Goal: Information Seeking & Learning: Learn about a topic

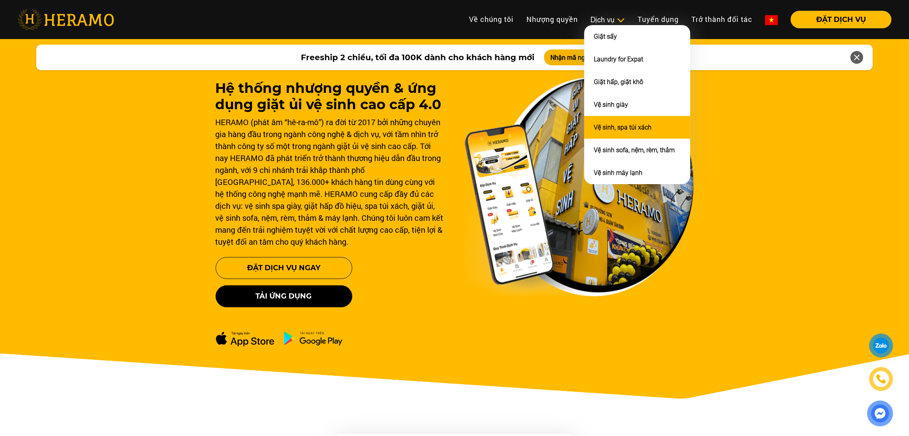
drag, startPoint x: 0, startPoint y: 0, endPoint x: 611, endPoint y: 121, distance: 622.6
click at [611, 124] on link "Vệ sinh, spa túi xách" at bounding box center [623, 128] width 58 height 8
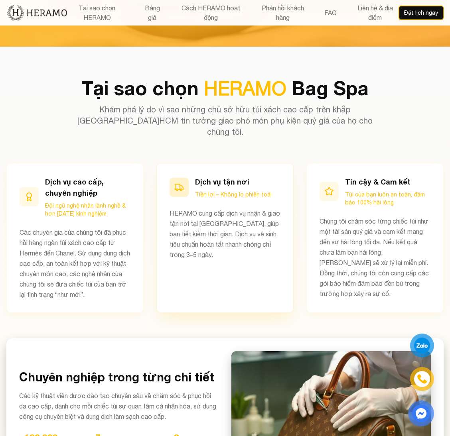
scroll to position [385, 0]
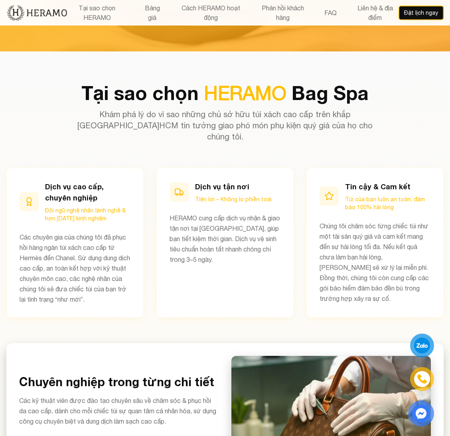
click at [449, 215] on div "Tại sao chọn HERAMO Bag Spa Khám phá lý do vì sao những chủ sở hữu túi xách cao…" at bounding box center [225, 289] width 450 height 413
click at [141, 311] on div "Tại sao chọn HERAMO Bag Spa Khám phá lý do vì sao những chủ sở hữu túi xách cao…" at bounding box center [225, 289] width 450 height 413
click at [114, 234] on p "Các chuyên gia của chúng tôi đã phục hồi hàng ngàn túi xách cao cấp từ Hermès đ…" at bounding box center [75, 268] width 111 height 73
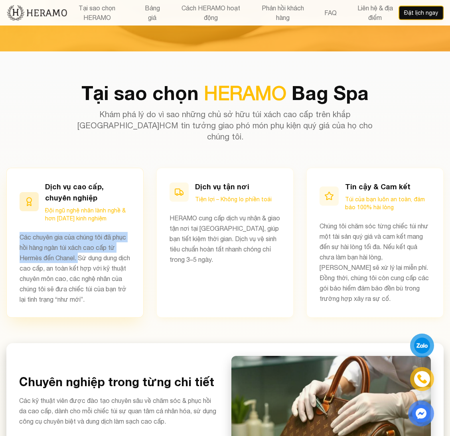
drag, startPoint x: 17, startPoint y: 225, endPoint x: 79, endPoint y: 248, distance: 65.5
click at [79, 248] on div "Dịch vụ cao cấp, chuyên nghiệp Đội ngũ nghệ nhân lành nghề & hơn [DATE] kinh ng…" at bounding box center [74, 243] width 137 height 150
copy p "Các chuyên gia của chúng tôi đã phục hồi hàng ngàn túi xách cao cấp từ Hermès đ…"
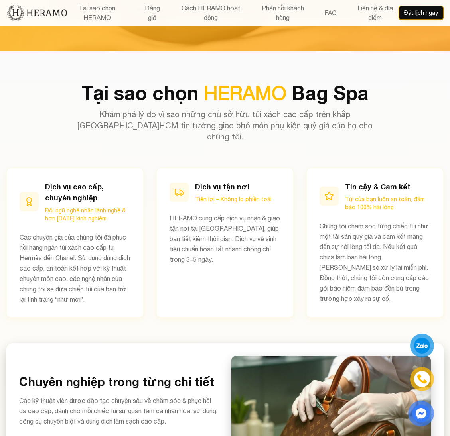
click at [151, 263] on div "Dịch vụ cao cấp, chuyên nghiệp Đội ngũ nghệ nhân lành nghề & hơn [DATE] kinh ng…" at bounding box center [224, 243] width 437 height 150
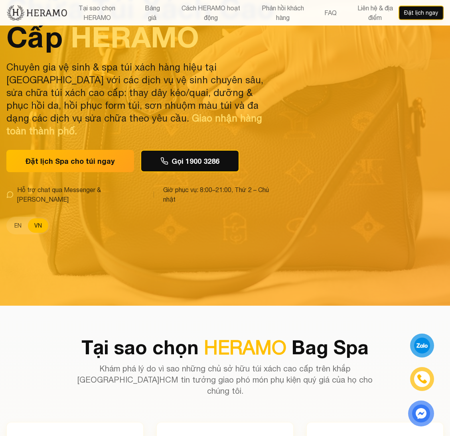
scroll to position [0, 0]
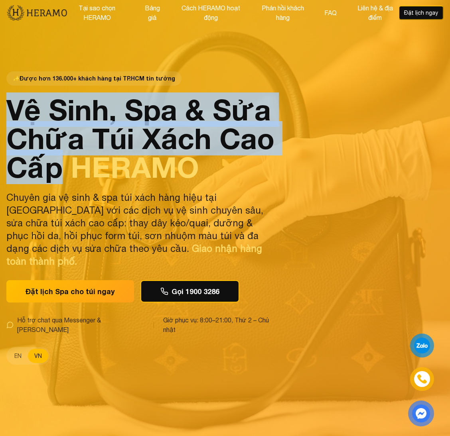
drag, startPoint x: 8, startPoint y: 117, endPoint x: 125, endPoint y: 191, distance: 138.1
click at [125, 181] on h1 "Vệ Sinh, Spa & Sửa Chữa Túi Xách Cao Cấp HERAMO" at bounding box center [140, 138] width 268 height 86
copy h1 "Vệ Sinh, Spa & Sửa Chữa Túi Xách Cao Cấp"
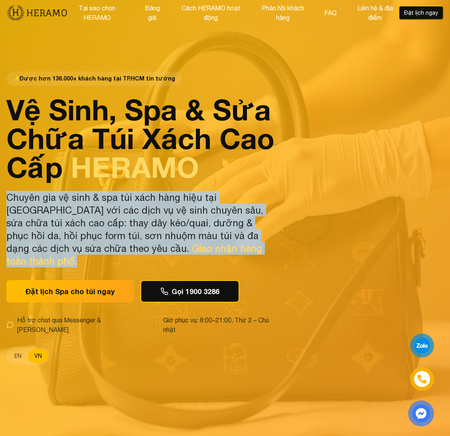
drag, startPoint x: 5, startPoint y: 204, endPoint x: 189, endPoint y: 262, distance: 192.3
click at [189, 262] on div "✨ Được hơn 136.000+ khách hàng tại TP.HCM tin tưởng Vệ Sinh, Spa & Sửa Chữa Túi…" at bounding box center [225, 218] width 450 height 436
copy p "Chuyên gia vệ sinh & spa túi xách hàng hiệu tại [GEOGRAPHIC_DATA] với các dịch …"
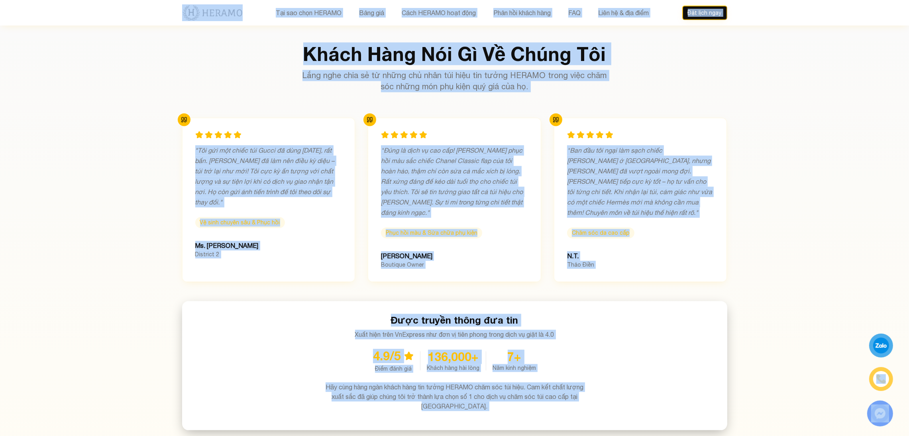
scroll to position [2511, 0]
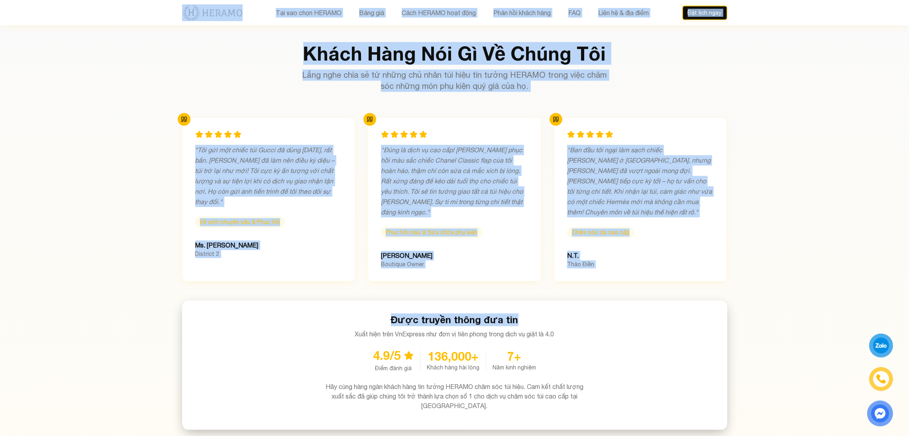
click at [627, 247] on div "Khách Hàng Nói Gì Về Chúng Tôi Lắng nghe chia sẻ từ những chủ nhân túi hiệu tin…" at bounding box center [455, 237] width 558 height 386
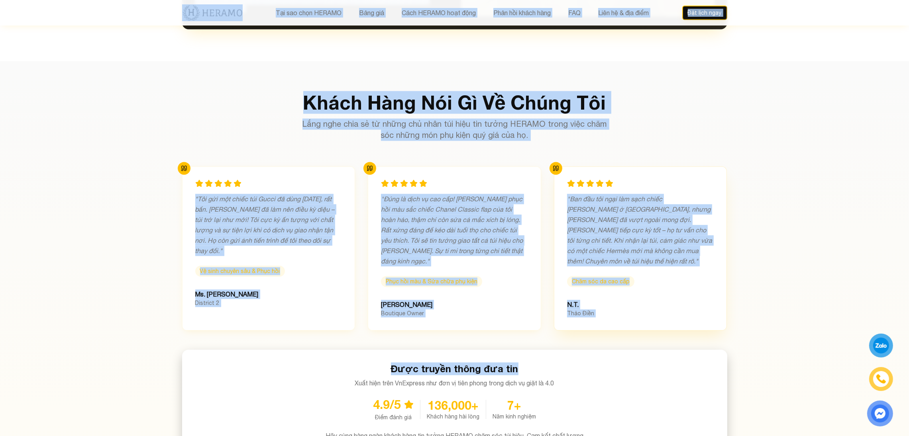
scroll to position [2462, 0]
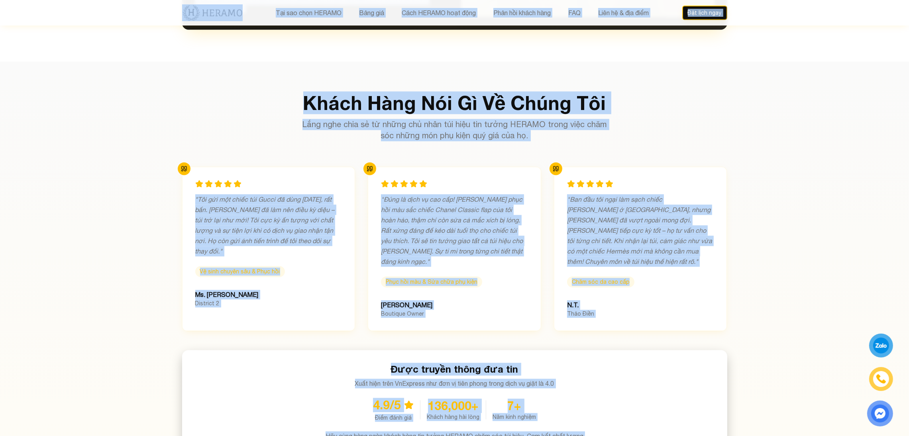
copy div "Lor ips dolo SITAME Cons adi Elit SEDDOE temp inci Utla etd magna aliq ENI Admi…"
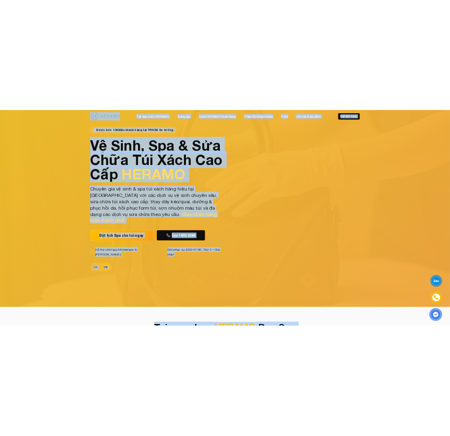
scroll to position [0, 0]
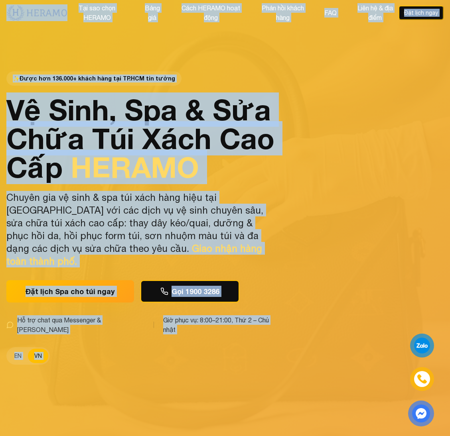
click at [299, 177] on div "✨ Được hơn 136.000+ khách hàng tại TP.HCM tin tưởng Vệ Sinh, Spa & Sửa Chữa Túi…" at bounding box center [225, 218] width 450 height 436
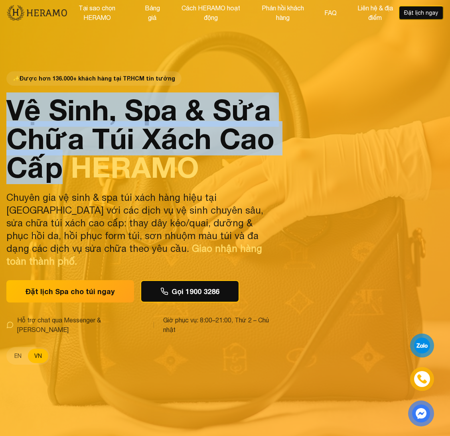
drag, startPoint x: 6, startPoint y: 118, endPoint x: 123, endPoint y: 187, distance: 135.8
click at [123, 181] on h1 "Vệ Sinh, Spa & Sửa Chữa Túi Xách Cao Cấp HERAMO" at bounding box center [140, 138] width 268 height 86
copy h1 "Vệ Sinh, Spa & Sửa Chữa Túi Xách Cao Cấp"
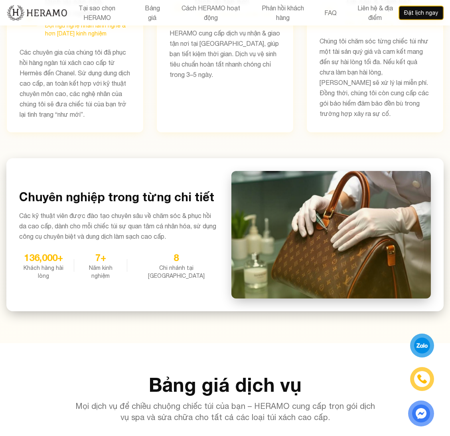
scroll to position [578, 0]
